Goal: Information Seeking & Learning: Learn about a topic

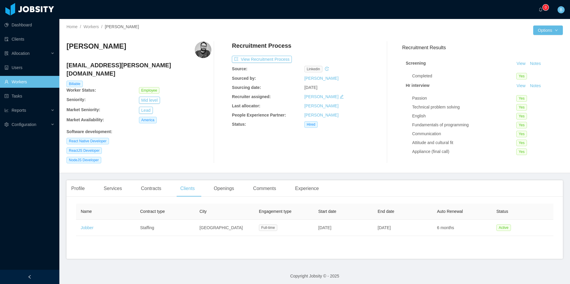
click at [23, 79] on link "Workers" at bounding box center [29, 82] width 50 height 12
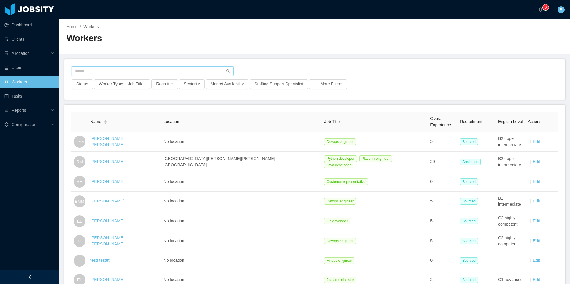
click at [120, 72] on input "text" at bounding box center [153, 72] width 162 height 10
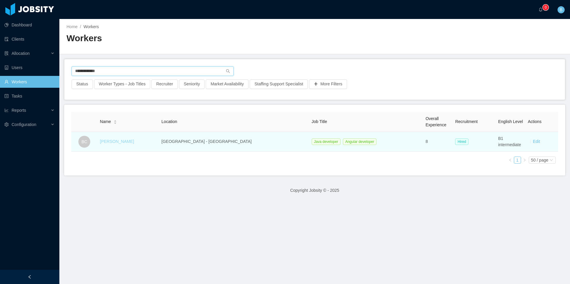
type input "**********"
click at [126, 140] on link "[PERSON_NAME]" at bounding box center [117, 141] width 34 height 5
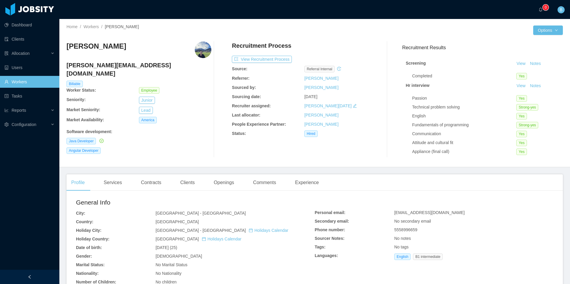
click at [198, 50] on img at bounding box center [203, 50] width 17 height 17
click at [185, 182] on div "Clients" at bounding box center [187, 183] width 24 height 17
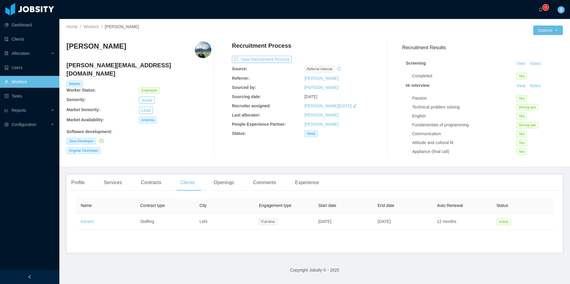
click at [199, 52] on img at bounding box center [203, 50] width 17 height 17
click at [274, 187] on div "Comments" at bounding box center [264, 183] width 32 height 17
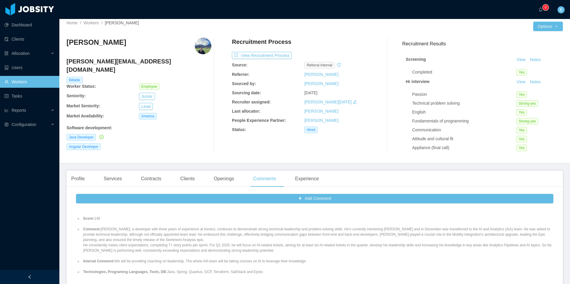
scroll to position [317, 0]
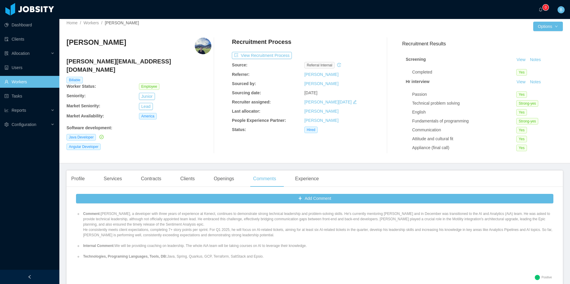
click at [199, 259] on li "Technologies, Programing Languages, Tools, DB: Java, Spring, Quarkus, GCP, Terr…" at bounding box center [317, 256] width 471 height 5
click at [310, 177] on div "Experience" at bounding box center [306, 179] width 33 height 17
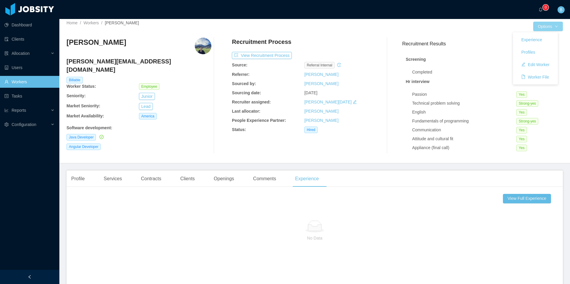
click at [543, 24] on button "Options" at bounding box center [548, 27] width 30 height 10
click at [538, 77] on button "Worker File" at bounding box center [535, 77] width 37 height 10
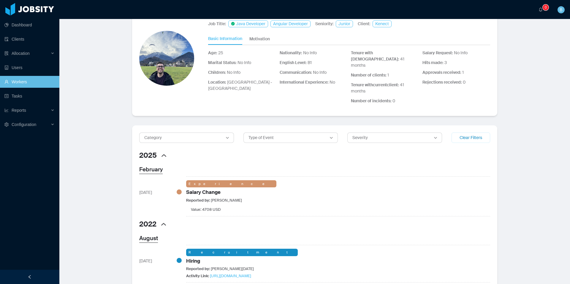
scroll to position [54, 0]
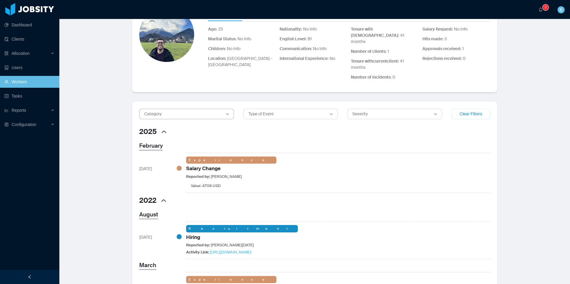
click at [205, 111] on div "Category" at bounding box center [183, 114] width 79 height 6
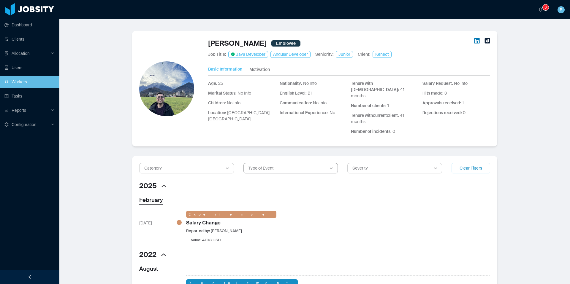
click at [304, 165] on div "Type of Event" at bounding box center [287, 168] width 79 height 6
